Goal: Information Seeking & Learning: Learn about a topic

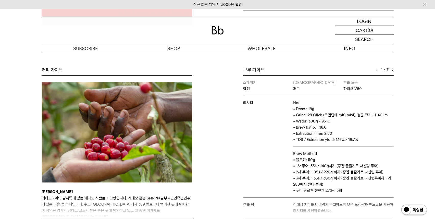
scroll to position [201, 0]
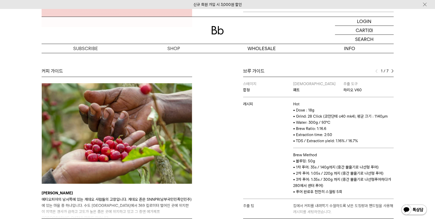
click at [392, 70] on img at bounding box center [393, 71] width 2 height 4
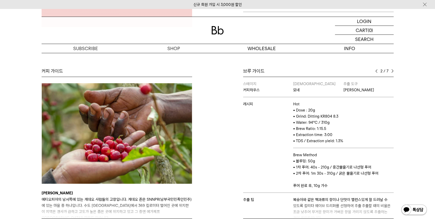
click at [375, 71] on div "브루 가이드" at bounding box center [318, 71] width 151 height 6
click at [376, 71] on img at bounding box center [376, 71] width 2 height 4
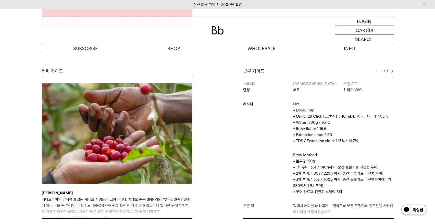
click at [392, 71] on img at bounding box center [393, 71] width 2 height 4
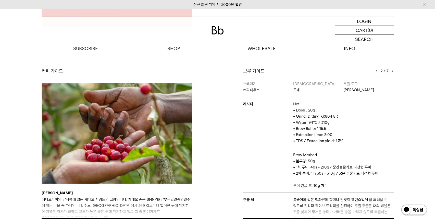
click at [392, 71] on img at bounding box center [393, 71] width 2 height 4
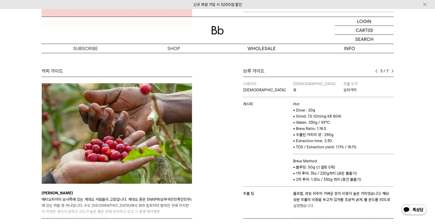
click at [392, 71] on img at bounding box center [393, 71] width 2 height 4
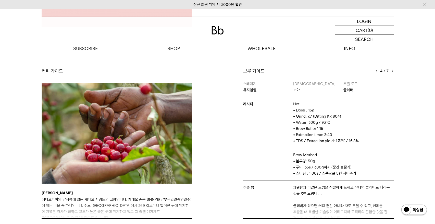
click at [392, 71] on img at bounding box center [393, 71] width 2 height 4
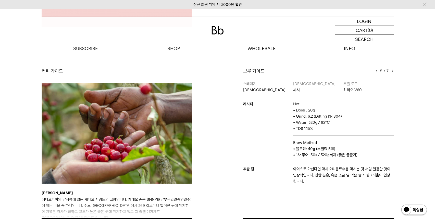
click at [392, 71] on img at bounding box center [393, 71] width 2 height 4
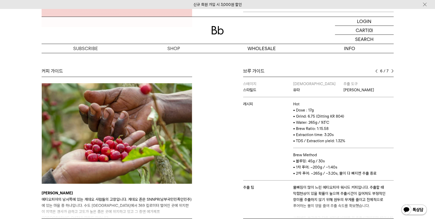
click at [392, 71] on img at bounding box center [393, 71] width 2 height 4
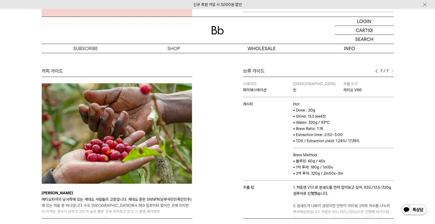
click at [392, 71] on img at bounding box center [393, 71] width 2 height 4
